Goal: Transaction & Acquisition: Purchase product/service

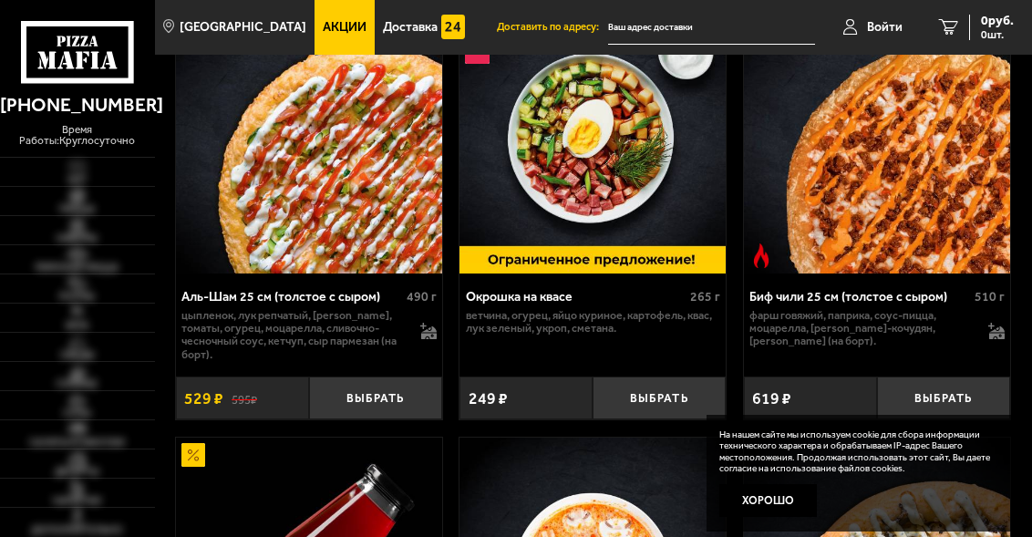
scroll to position [182, 0]
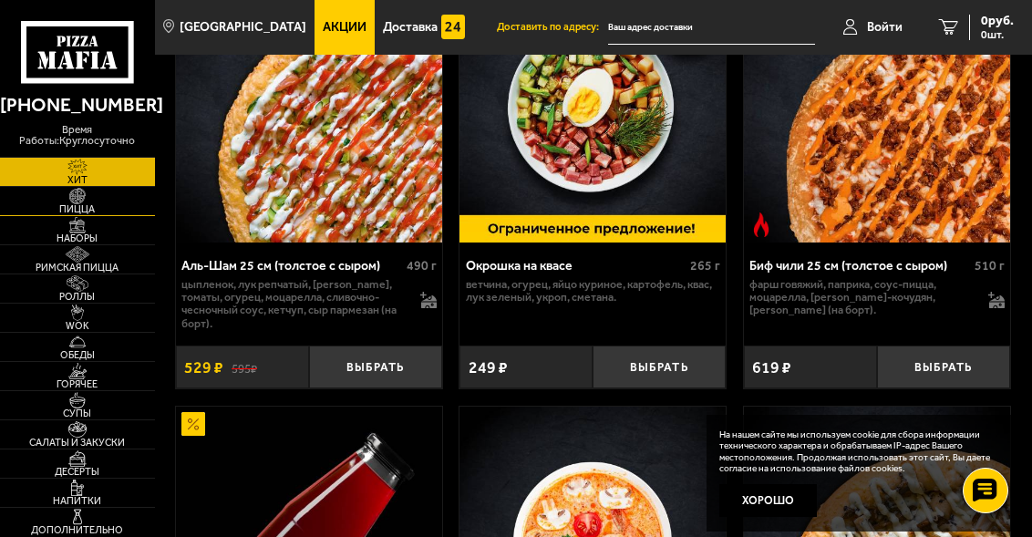
click at [89, 191] on img at bounding box center [77, 196] width 41 height 16
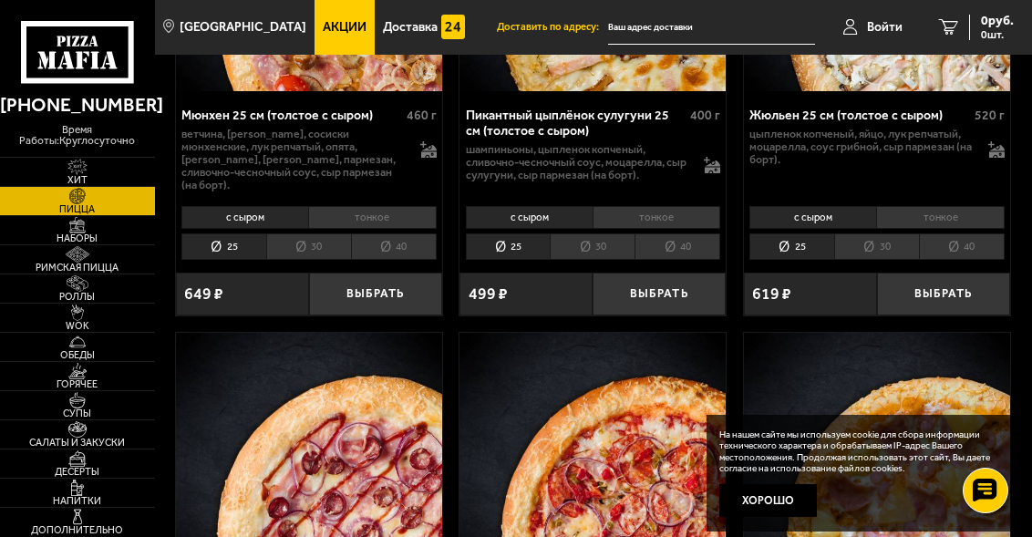
scroll to position [4012, 0]
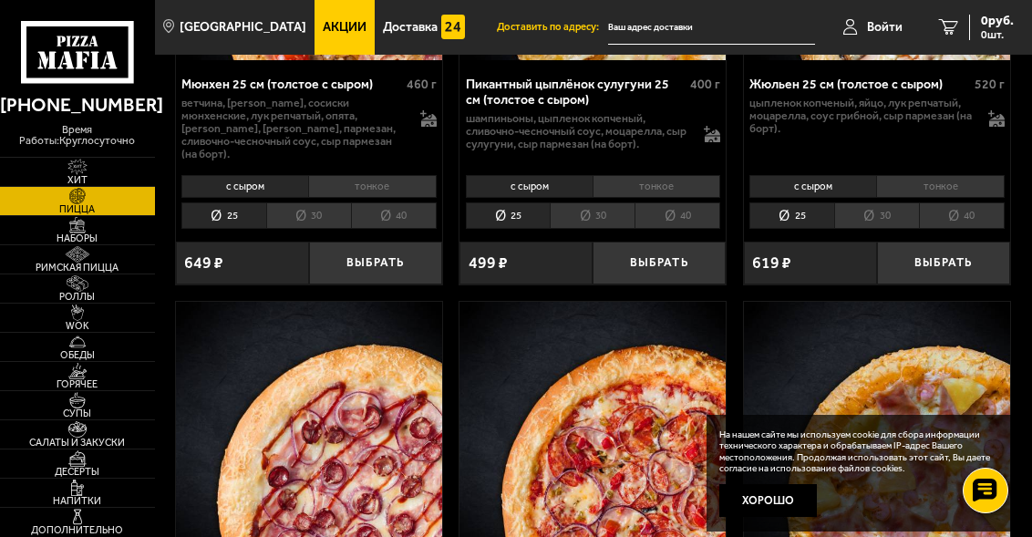
click at [832, 198] on li "с сыром" at bounding box center [813, 186] width 127 height 23
click at [807, 198] on li "с сыром" at bounding box center [813, 186] width 127 height 23
click at [946, 198] on li "тонкое" at bounding box center [940, 186] width 128 height 23
click at [809, 198] on li "с сыром" at bounding box center [813, 186] width 127 height 23
click at [806, 198] on li "с сыром" at bounding box center [813, 186] width 127 height 23
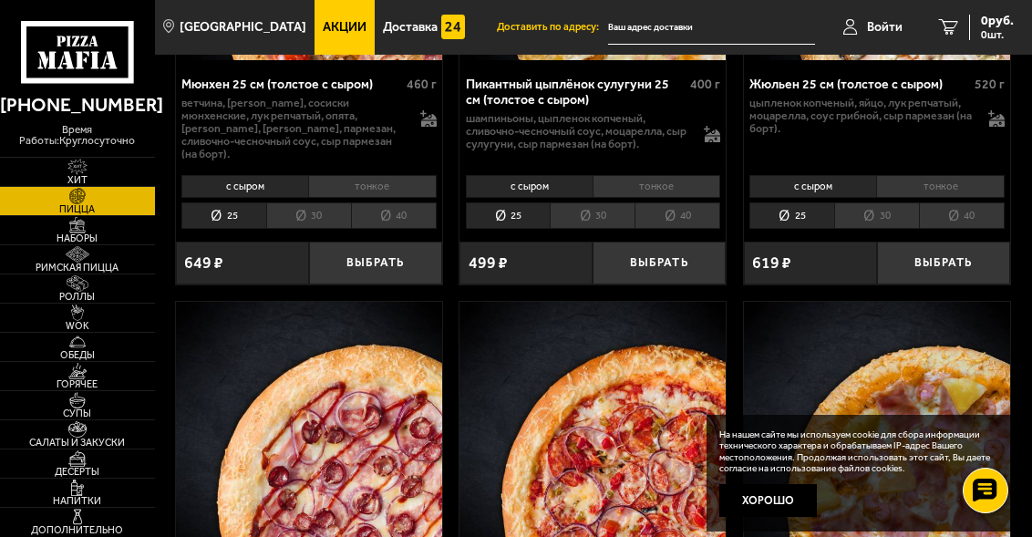
click at [878, 229] on li "30" at bounding box center [876, 215] width 85 height 26
click at [962, 284] on button "Выбрать" at bounding box center [943, 263] width 133 height 43
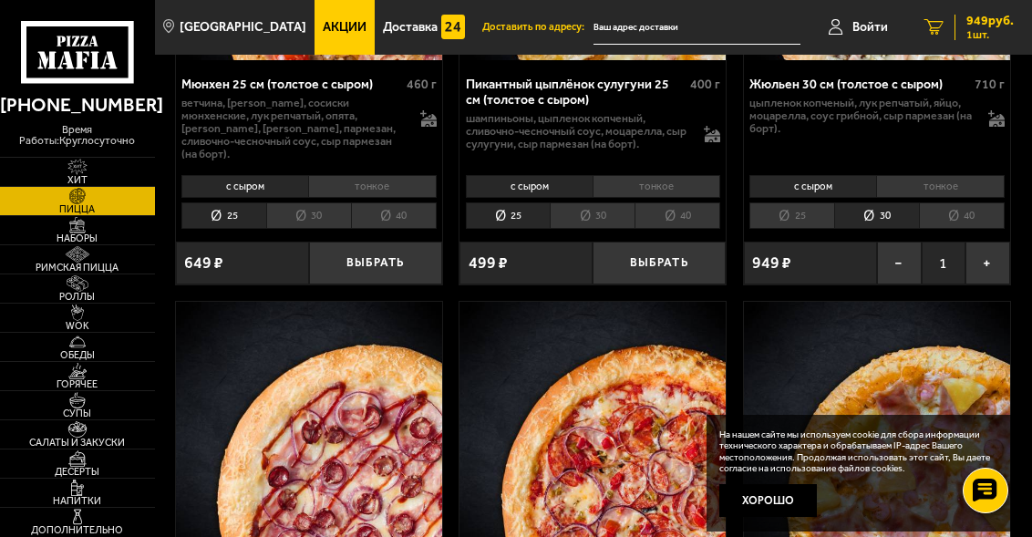
click at [933, 16] on link "1 949 руб. 1 шт." at bounding box center [969, 27] width 126 height 55
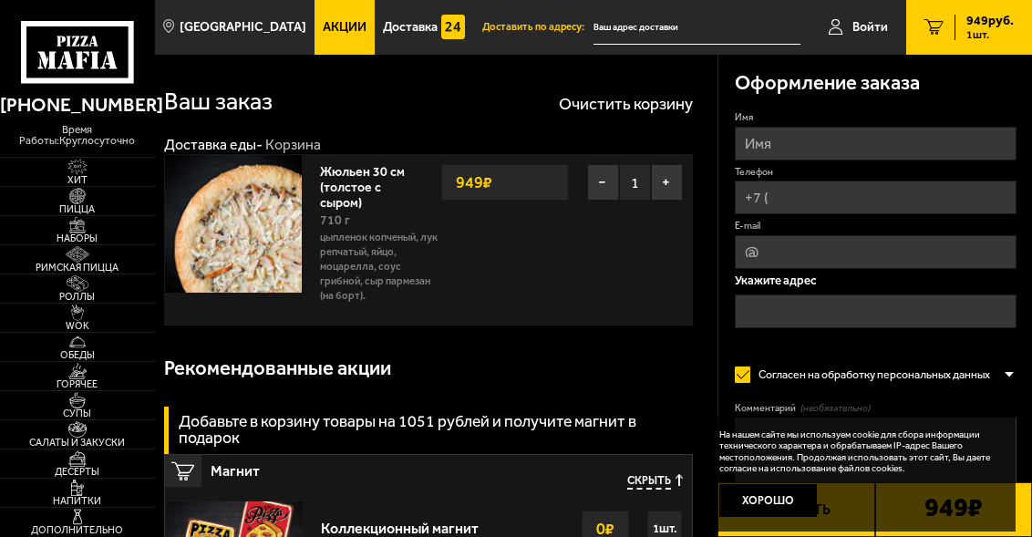
click at [792, 143] on input "Имя" at bounding box center [876, 144] width 283 height 34
click at [791, 143] on input "Имя" at bounding box center [876, 144] width 283 height 34
type input "п"
click at [643, 25] on input "text" at bounding box center [697, 28] width 206 height 34
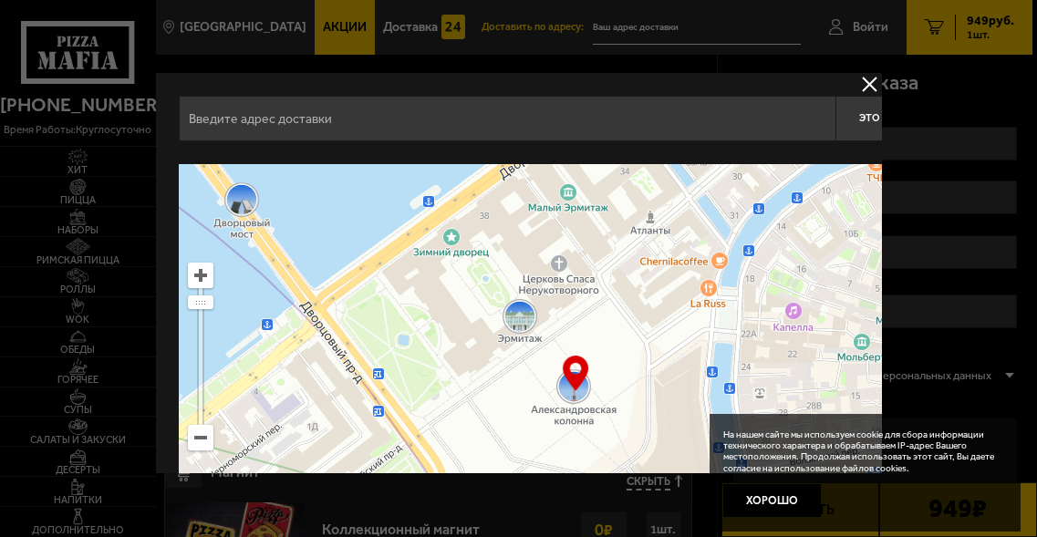
click at [865, 83] on button "delivery type" at bounding box center [869, 84] width 23 height 23
